Goal: Information Seeking & Learning: Understand process/instructions

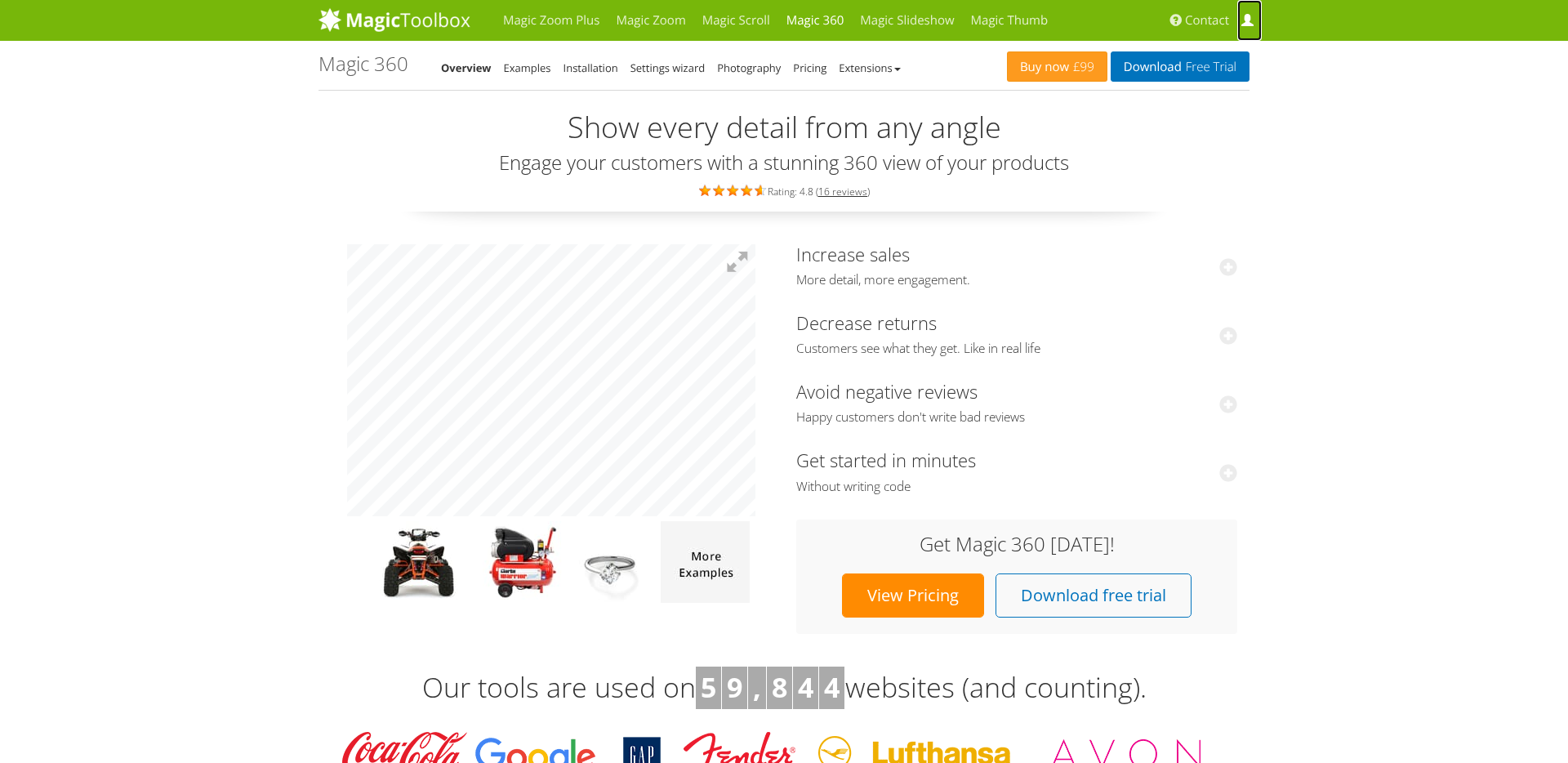
click at [1250, 19] on span at bounding box center [1247, 20] width 13 height 13
click at [589, 72] on link "Installation" at bounding box center [591, 67] width 55 height 14
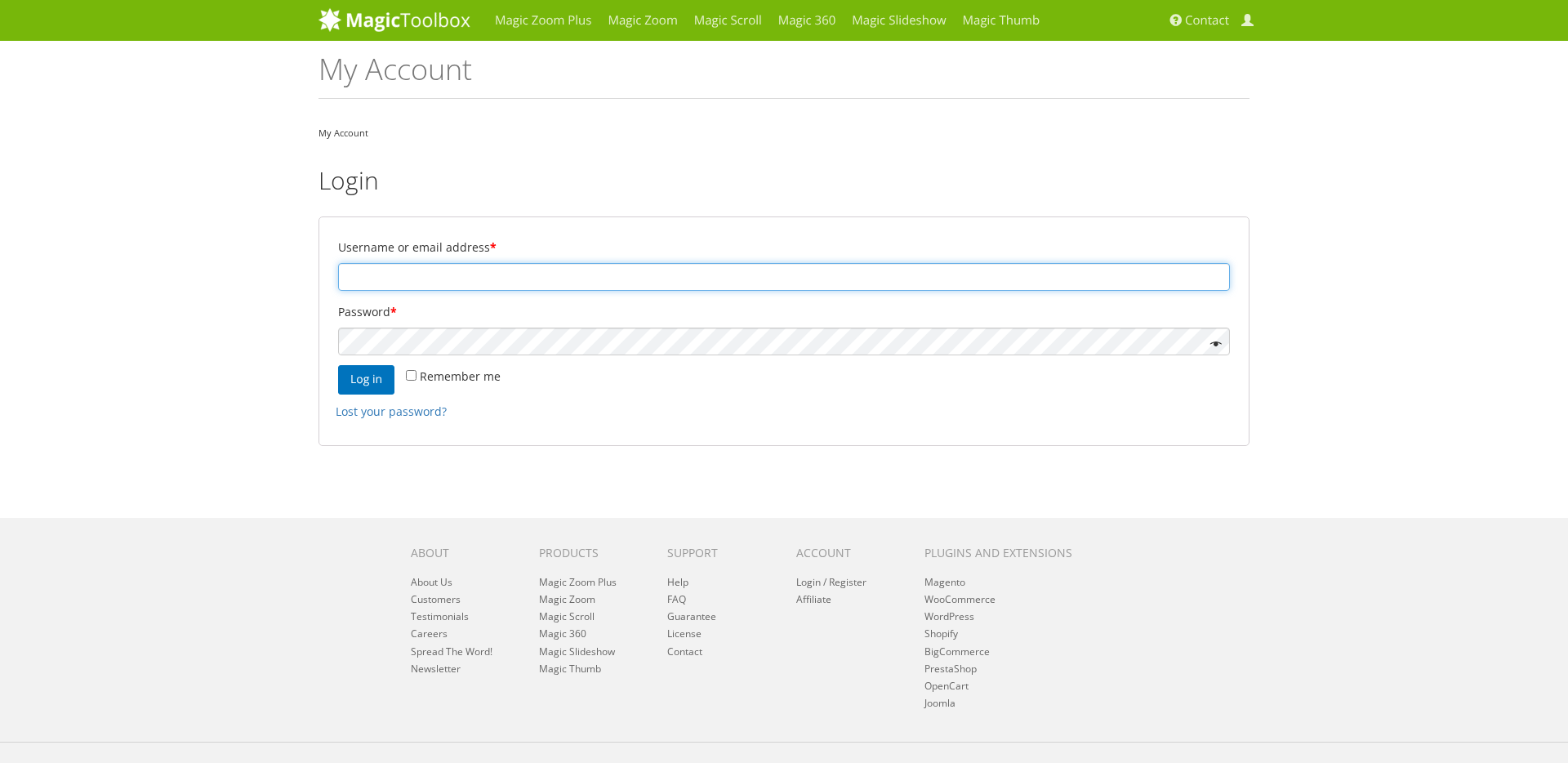
click at [464, 271] on input "Username or email address *" at bounding box center [783, 276] width 892 height 28
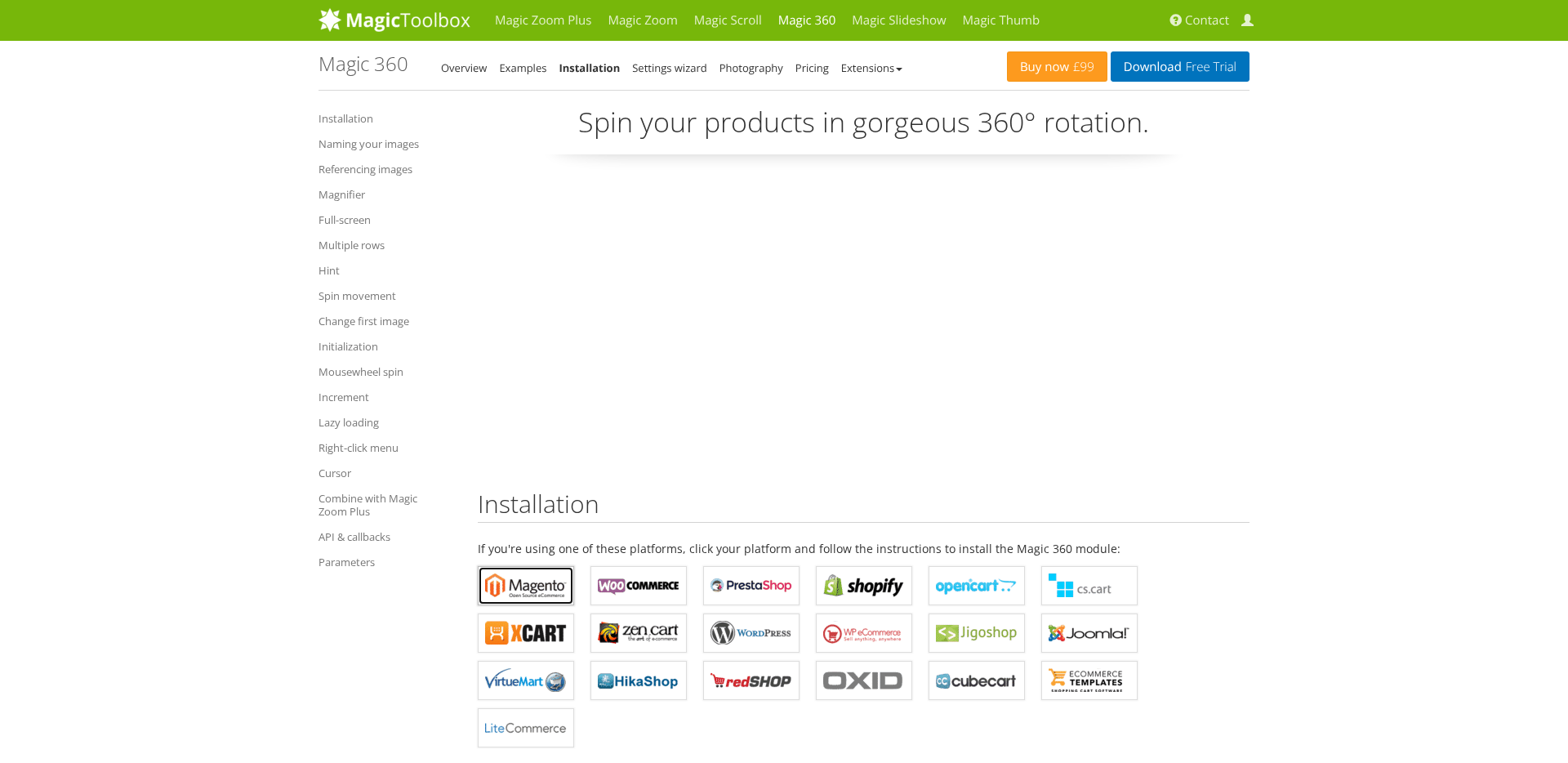
click at [514, 589] on b "Magic 360 for Magento" at bounding box center [525, 585] width 82 height 24
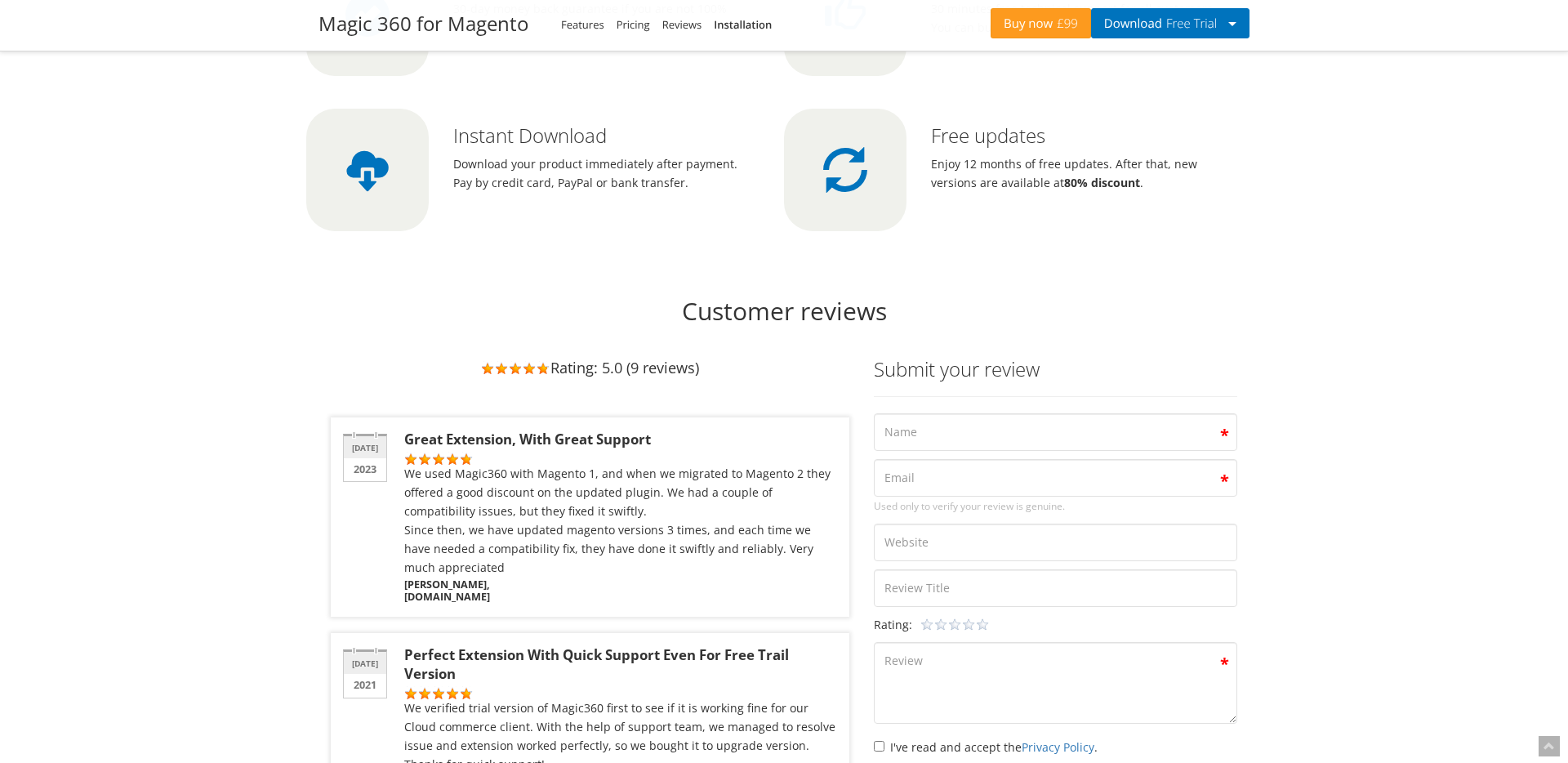
scroll to position [4310, 0]
